Goal: Go to known website: Access a specific website the user already knows

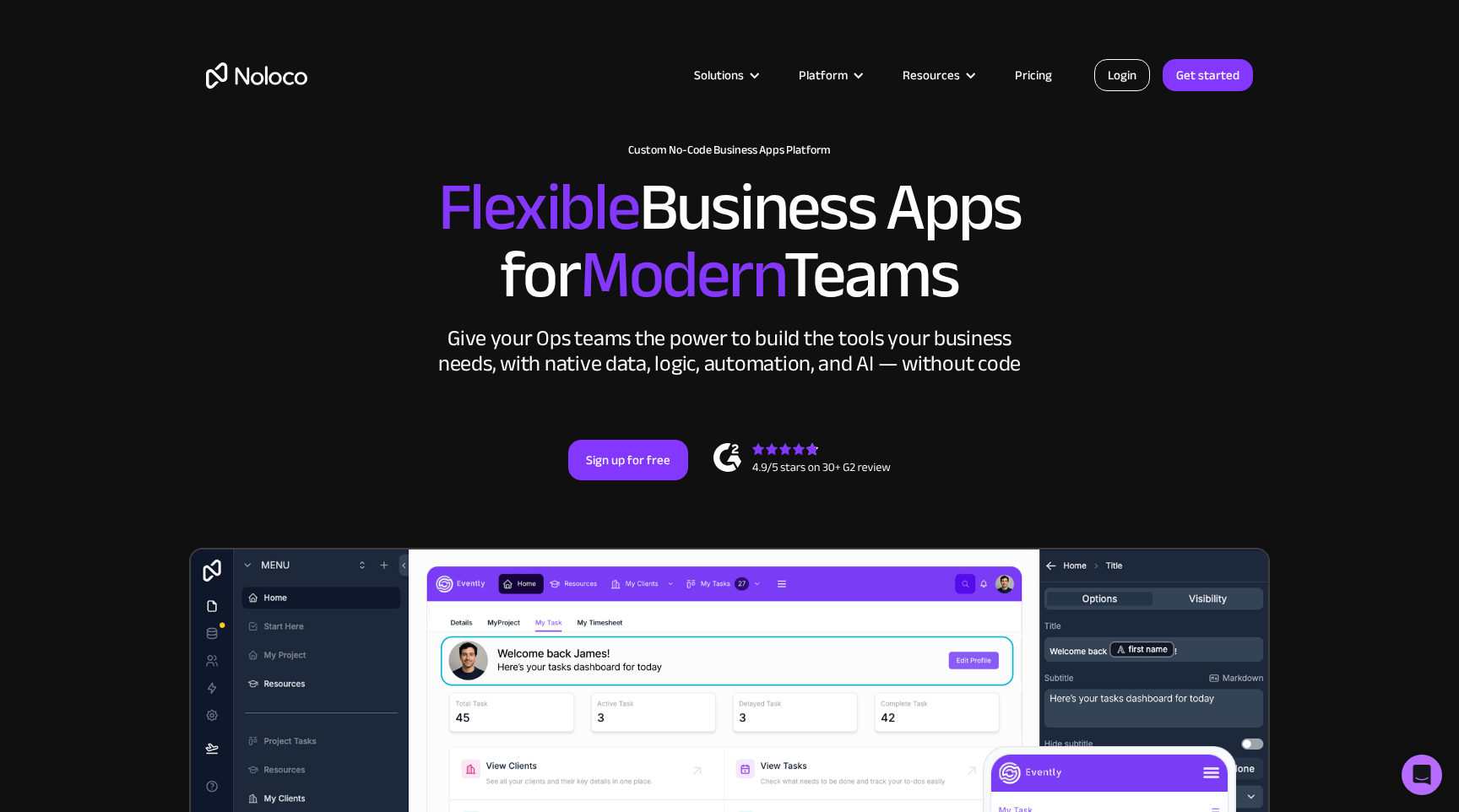
click at [1122, 82] on link "Login" at bounding box center [1122, 75] width 55 height 32
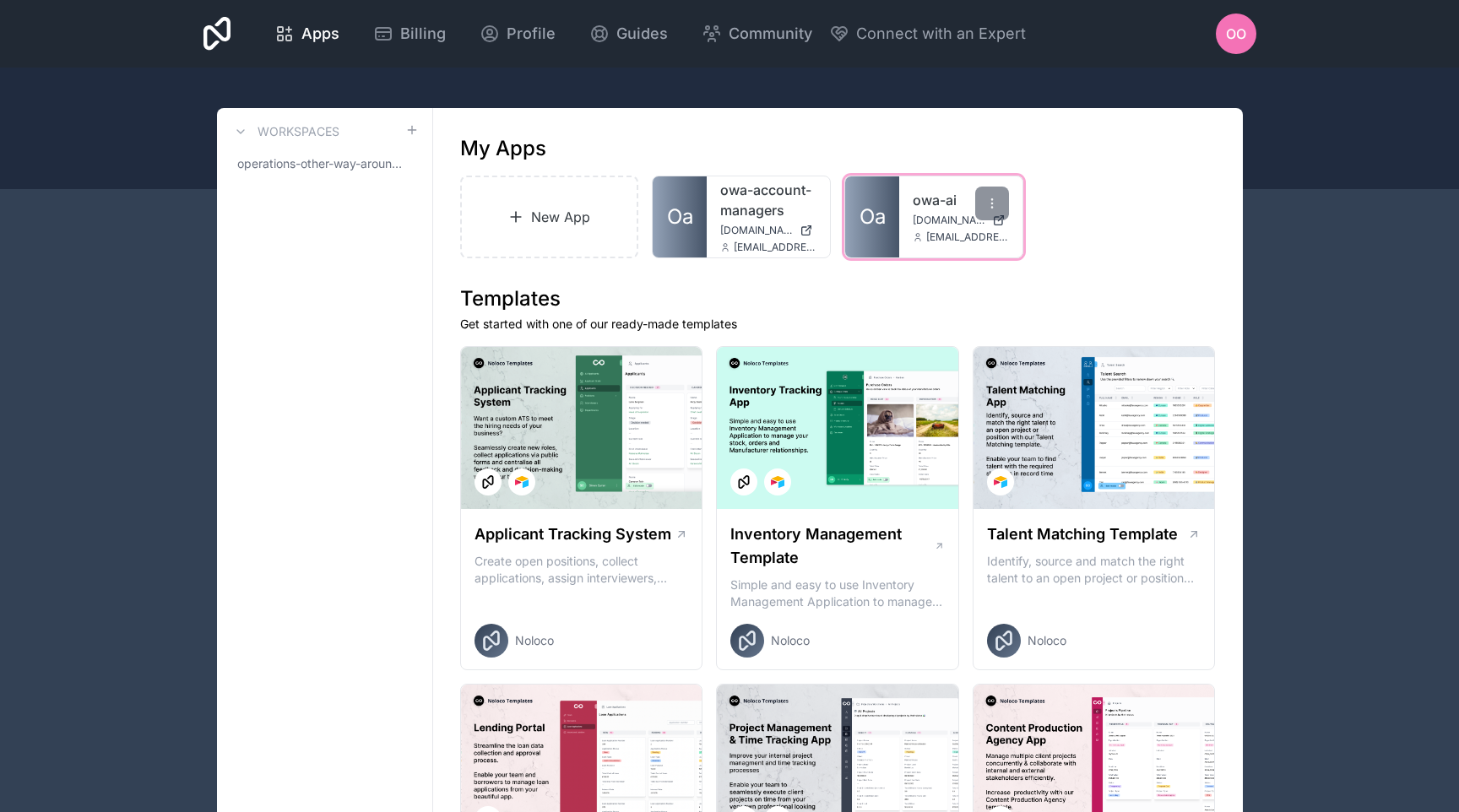
click at [886, 210] on link "Oa" at bounding box center [871, 217] width 54 height 81
